Goal: Entertainment & Leisure: Consume media (video, audio)

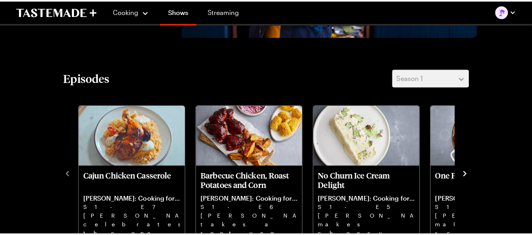
scroll to position [184, 0]
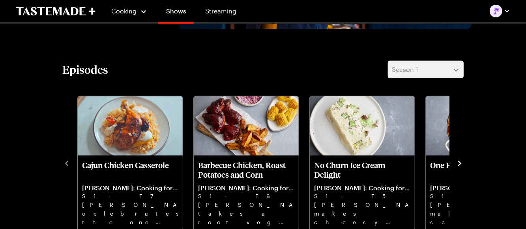
click at [460, 162] on icon "navigate to next item" at bounding box center [459, 162] width 3 height 5
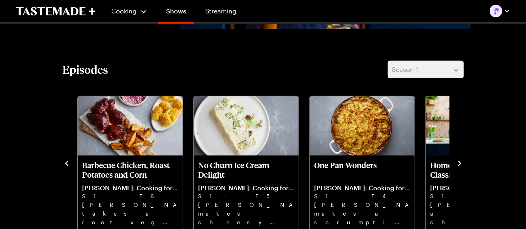
click at [460, 162] on icon "navigate to next item" at bounding box center [459, 163] width 8 height 8
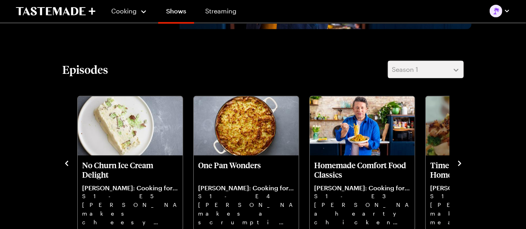
click at [460, 162] on icon "navigate to next item" at bounding box center [459, 163] width 8 height 8
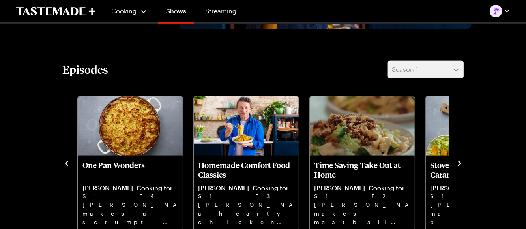
click at [457, 163] on icon "navigate to next item" at bounding box center [459, 163] width 8 height 8
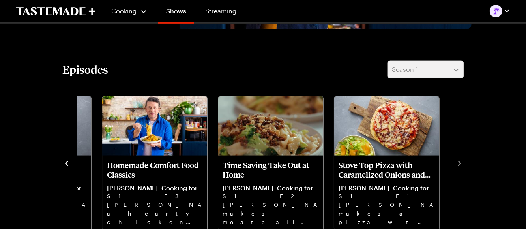
click at [73, 160] on div "Cajun Chicken Casserole [PERSON_NAME]: Cooking for Less S1 - E7 [PERSON_NAME] c…" at bounding box center [263, 162] width 401 height 137
click at [65, 161] on icon "navigate to previous item" at bounding box center [67, 163] width 8 height 8
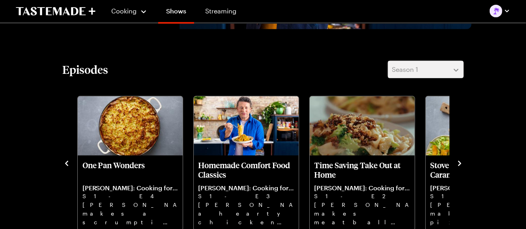
click at [65, 161] on icon "navigate to previous item" at bounding box center [67, 163] width 8 height 8
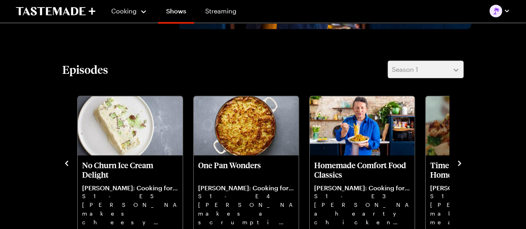
click at [65, 161] on icon "navigate to previous item" at bounding box center [67, 163] width 8 height 8
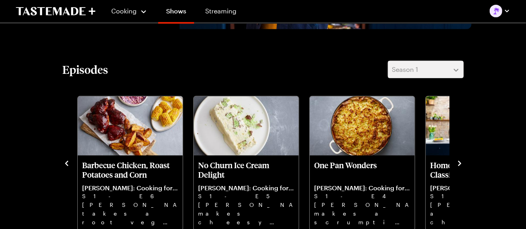
click at [65, 161] on icon "navigate to previous item" at bounding box center [67, 163] width 8 height 8
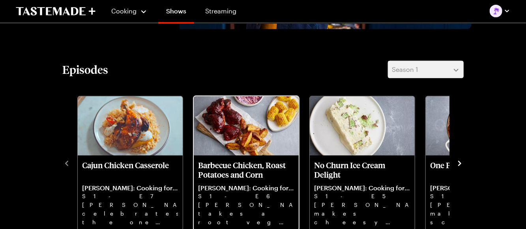
click at [220, 169] on p "Barbecue Chicken, Roast Potatoes and Corn" at bounding box center [245, 169] width 95 height 19
